Goal: Task Accomplishment & Management: Manage account settings

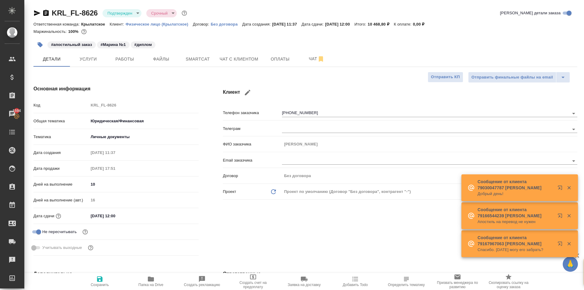
select select "RU"
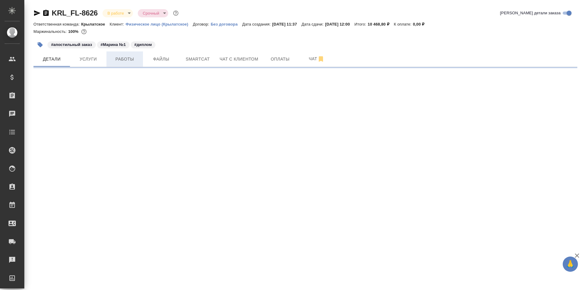
select select "RU"
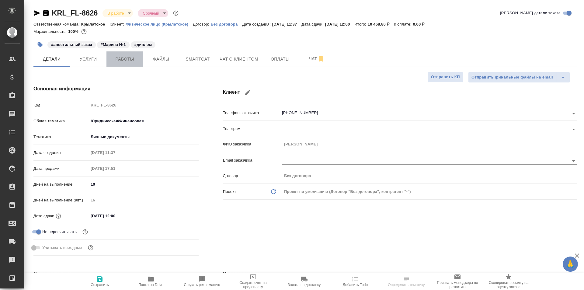
type textarea "x"
click at [131, 60] on span "Работы" at bounding box center [124, 59] width 29 height 8
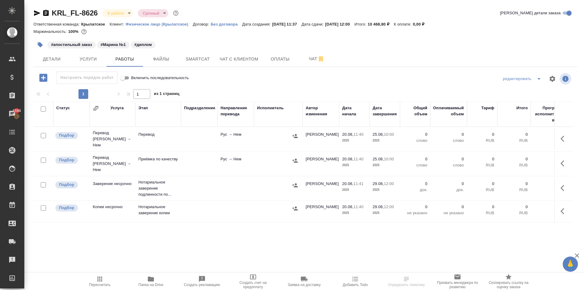
click at [97, 280] on icon "button" at bounding box center [99, 279] width 5 height 5
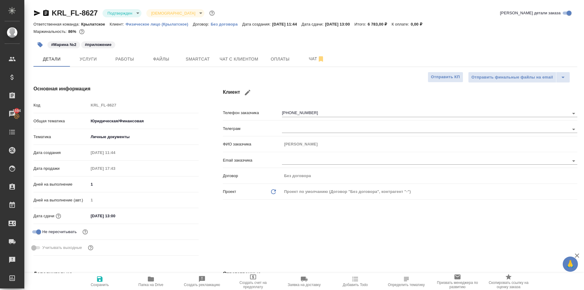
select select "RU"
click at [180, 41] on div "#Марина №2 #приложение" at bounding box center [214, 44] width 363 height 13
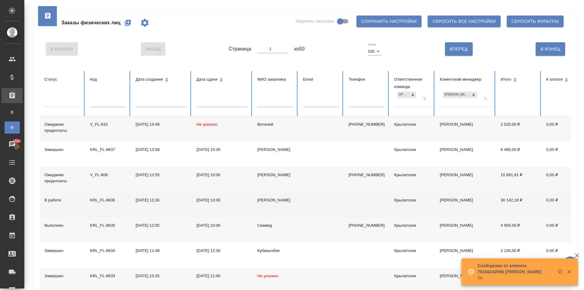
click at [270, 199] on div "Наталья" at bounding box center [276, 200] width 36 height 6
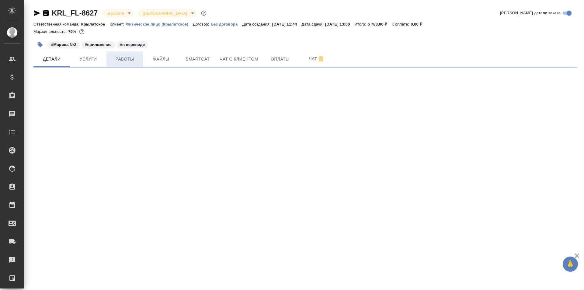
click at [124, 58] on span "Работы" at bounding box center [124, 59] width 29 height 8
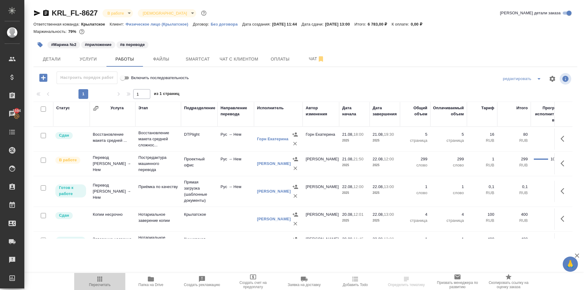
click at [91, 283] on span "Пересчитать" at bounding box center [100, 285] width 22 height 4
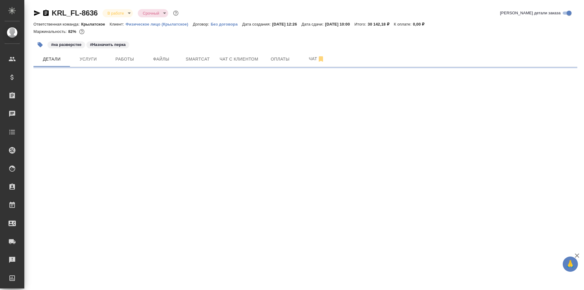
select select "RU"
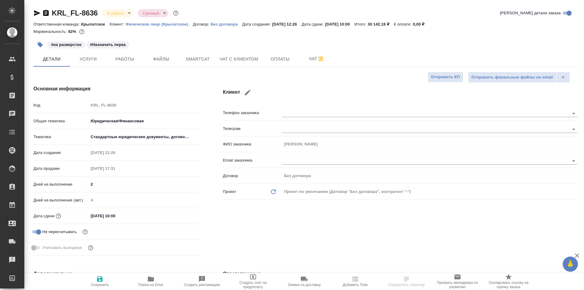
type textarea "x"
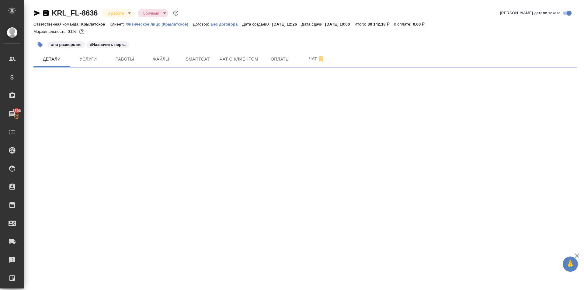
select select "RU"
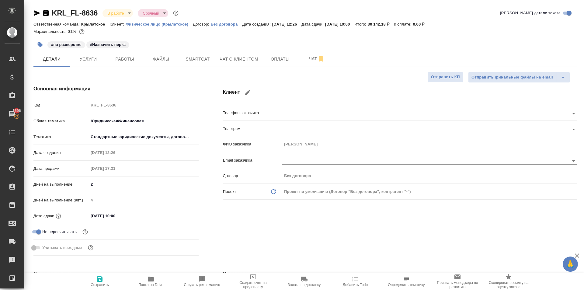
type textarea "x"
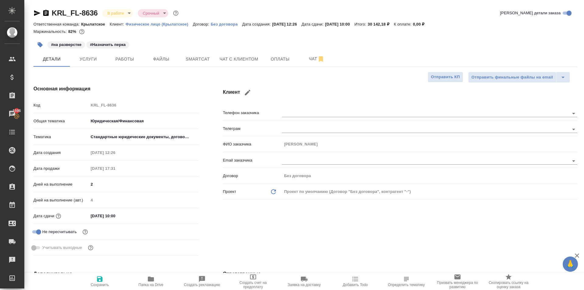
type textarea "x"
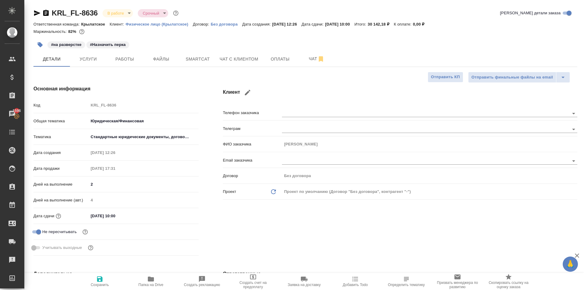
type textarea "x"
